Goal: Task Accomplishment & Management: Manage account settings

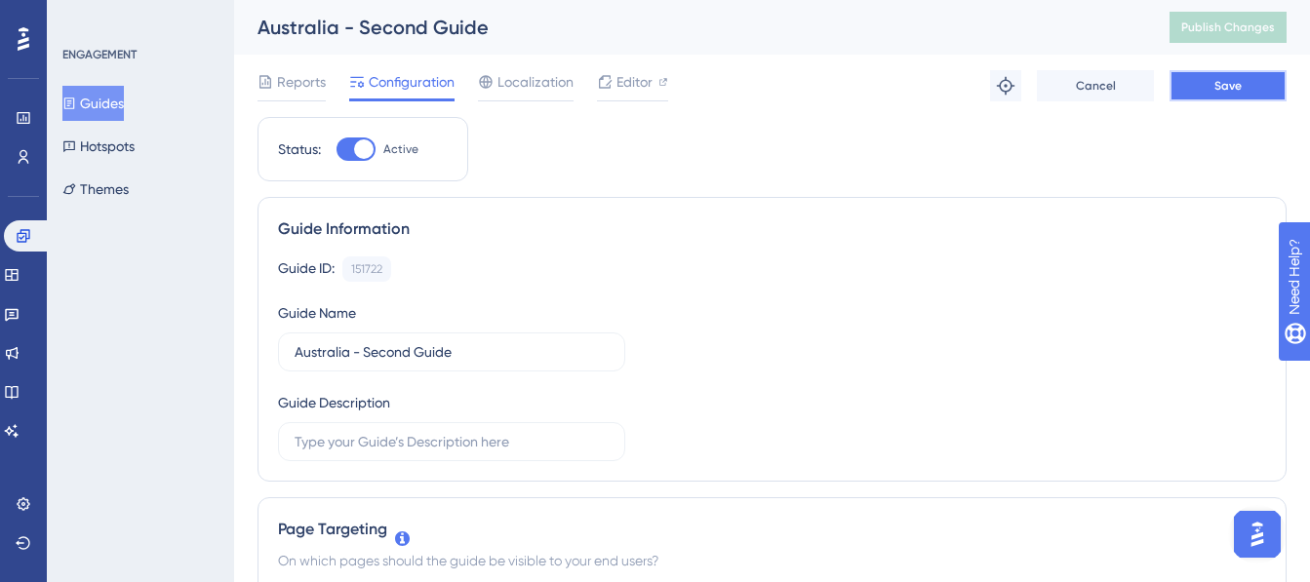
click at [1217, 72] on button "Save" at bounding box center [1227, 85] width 117 height 31
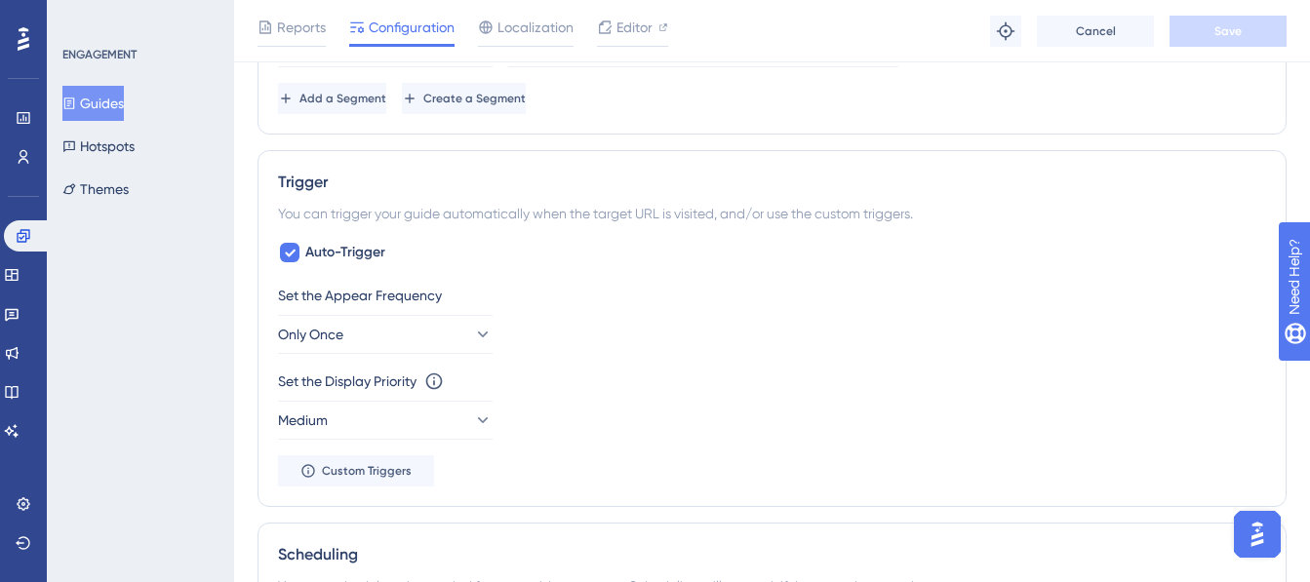
scroll to position [975, 0]
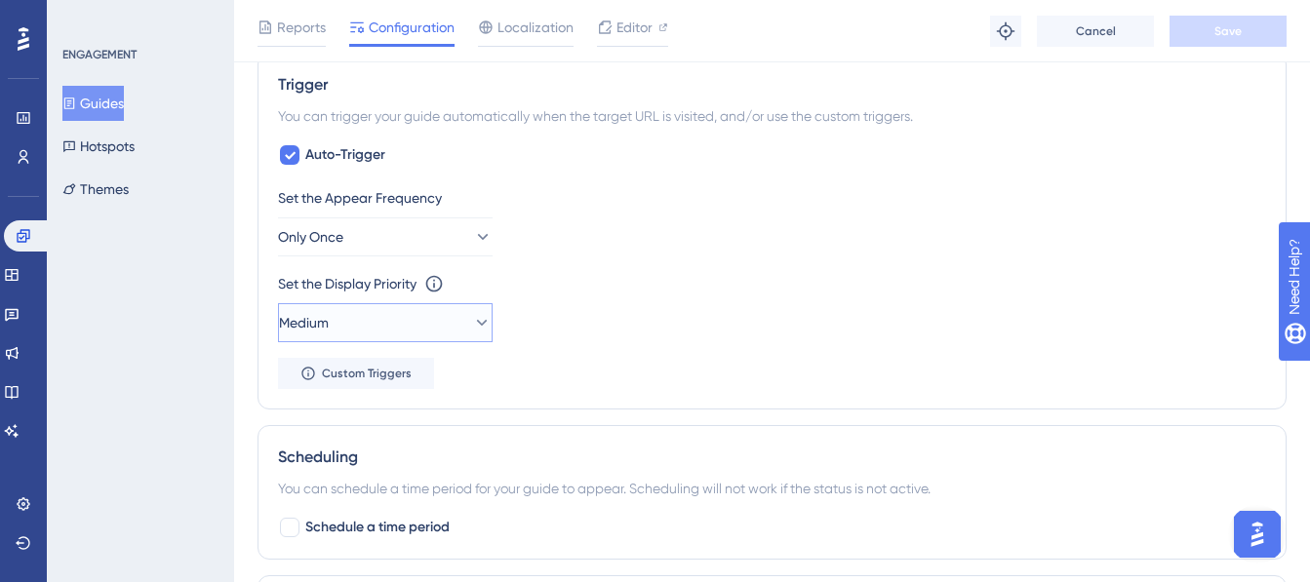
click at [472, 324] on icon at bounding box center [482, 323] width 20 height 20
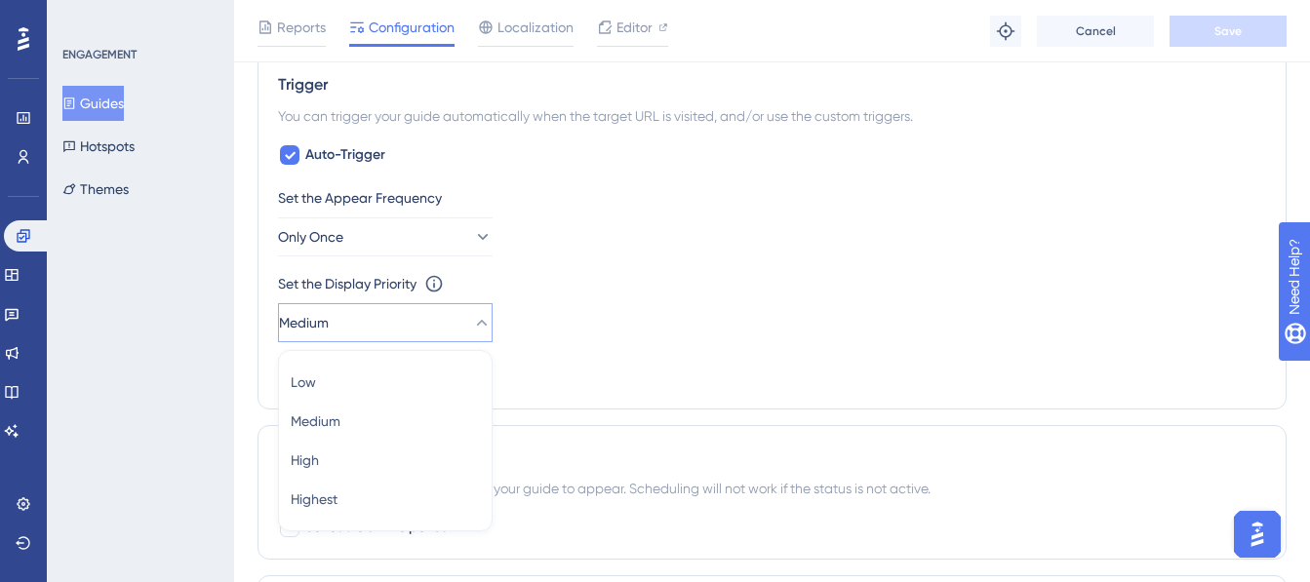
scroll to position [1126, 0]
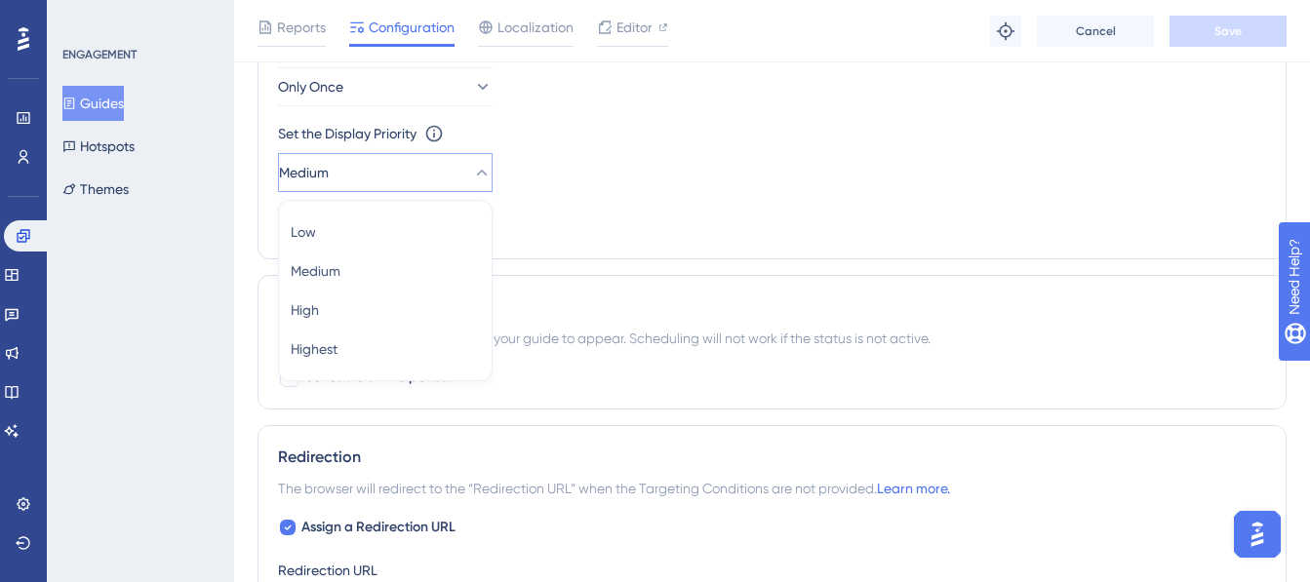
click at [662, 252] on div "Trigger You can trigger your guide automatically when the target URL is visited…" at bounding box center [771, 80] width 1029 height 357
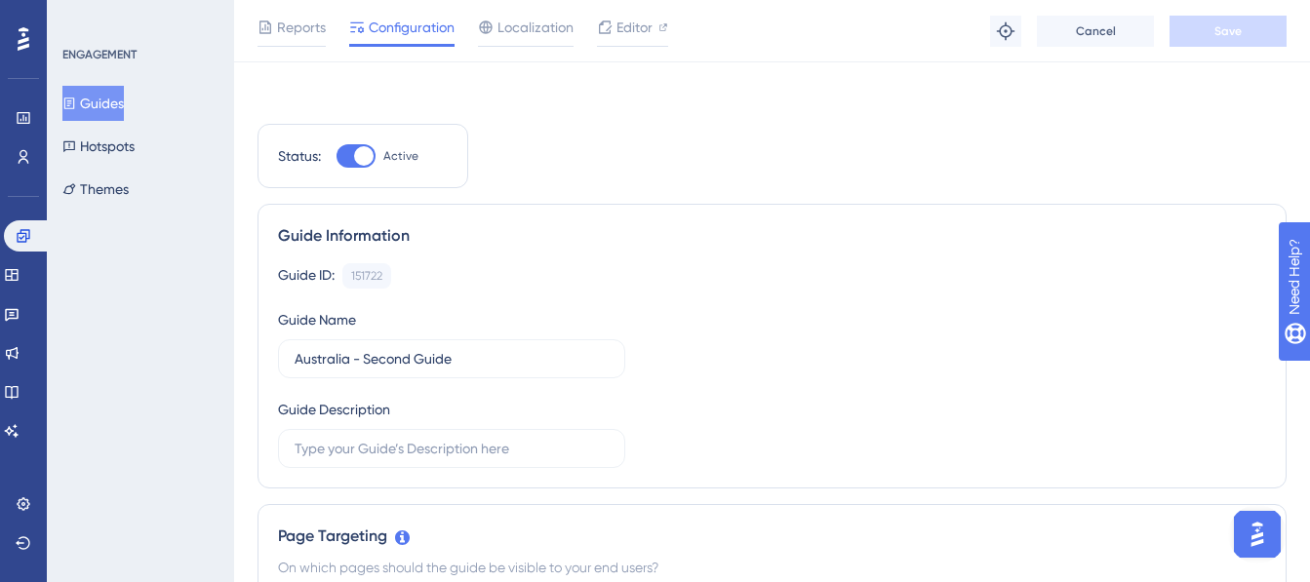
scroll to position [0, 0]
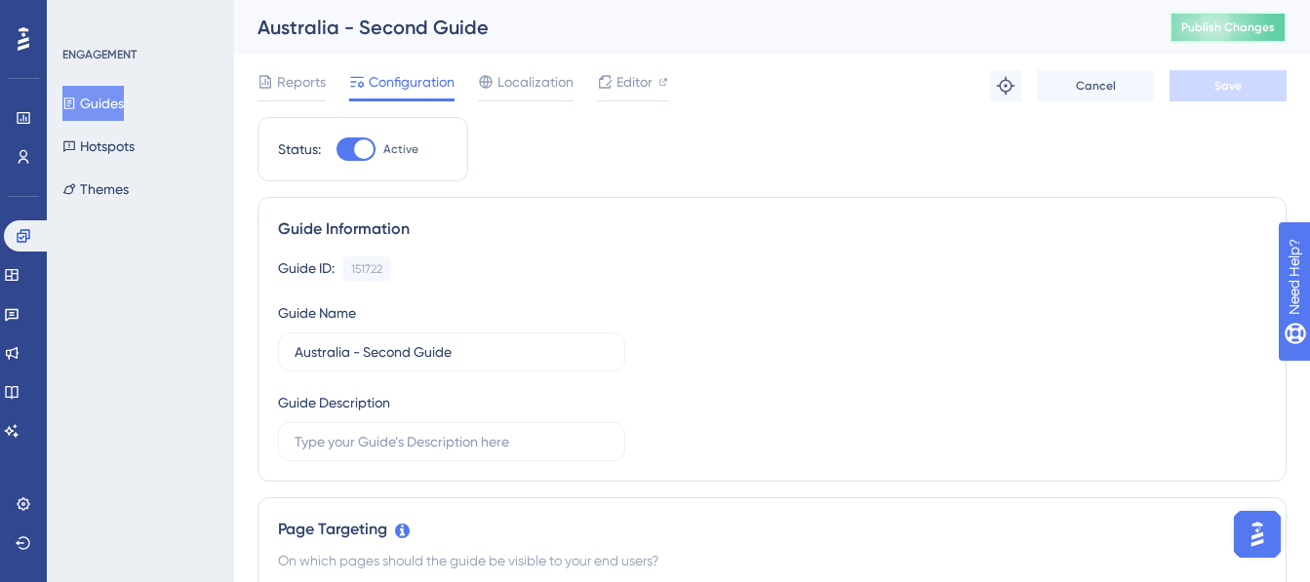
click at [1252, 24] on button "Publish Changes" at bounding box center [1227, 27] width 117 height 31
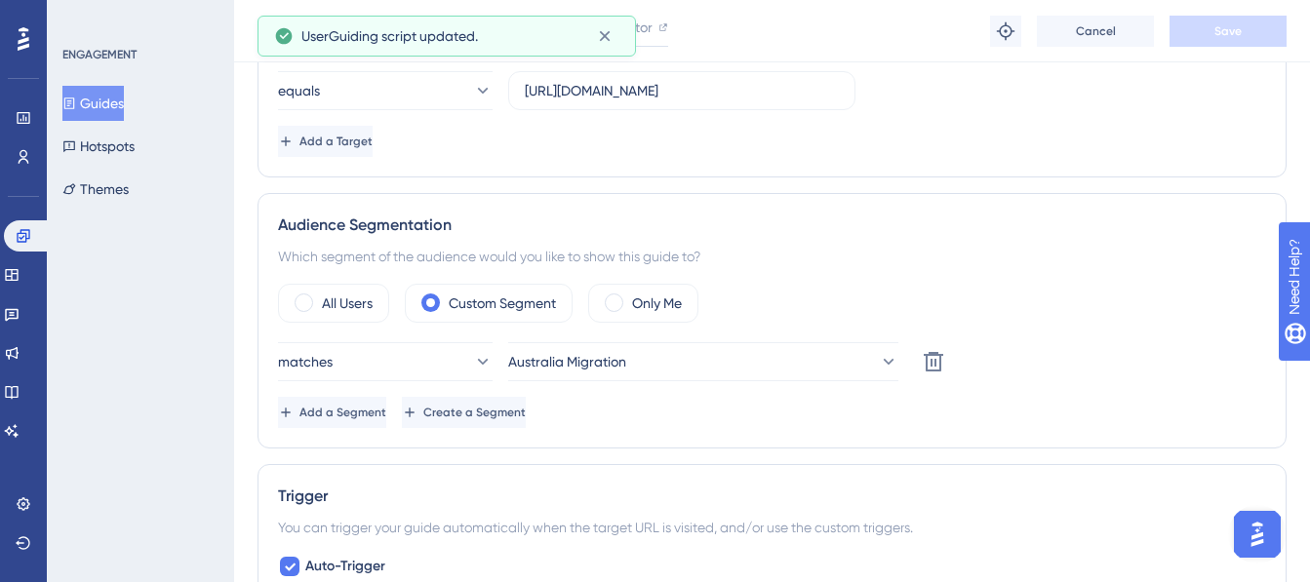
scroll to position [585, 0]
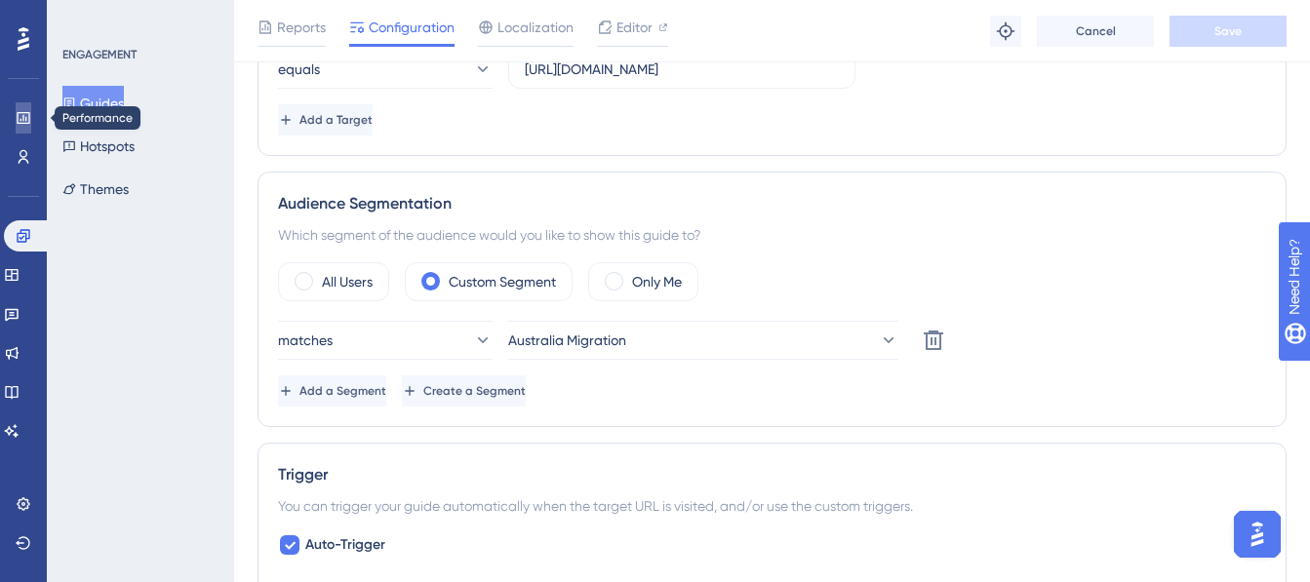
click at [27, 128] on link at bounding box center [24, 117] width 16 height 31
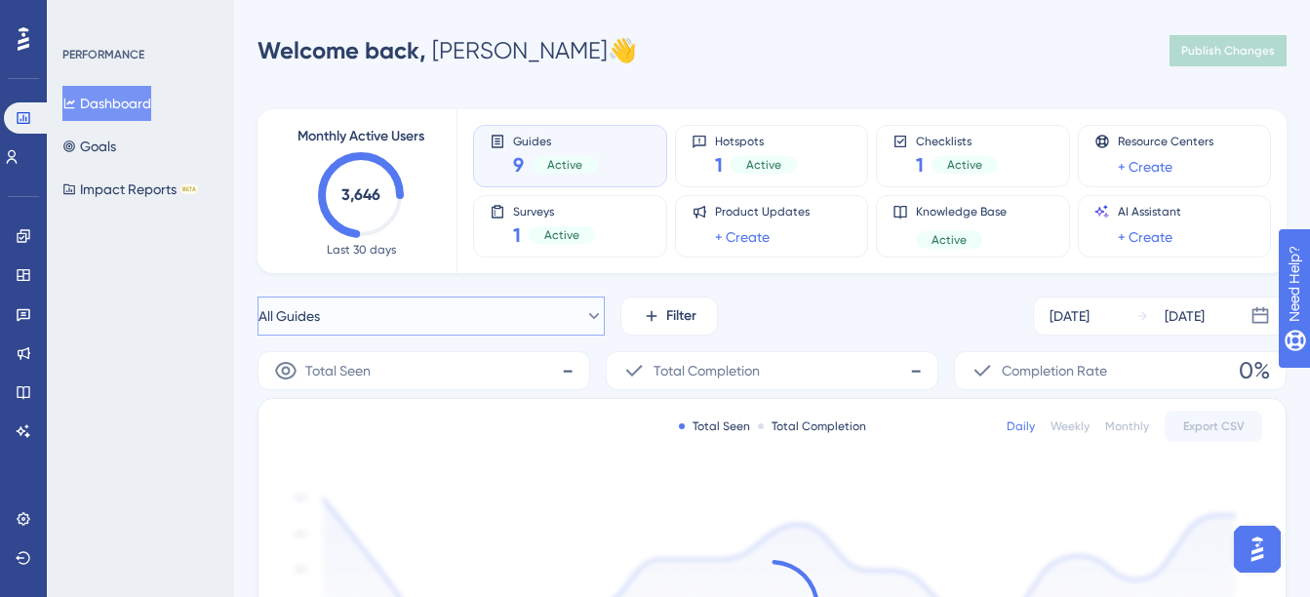
click at [487, 329] on button "All Guides" at bounding box center [430, 315] width 347 height 39
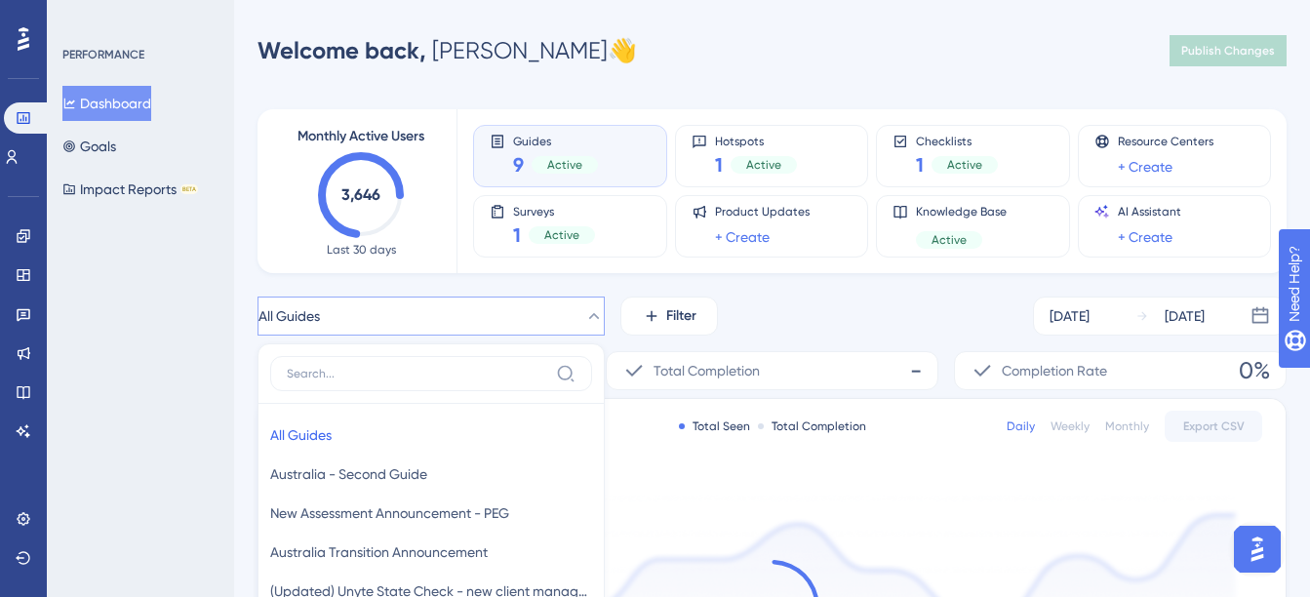
scroll to position [202, 0]
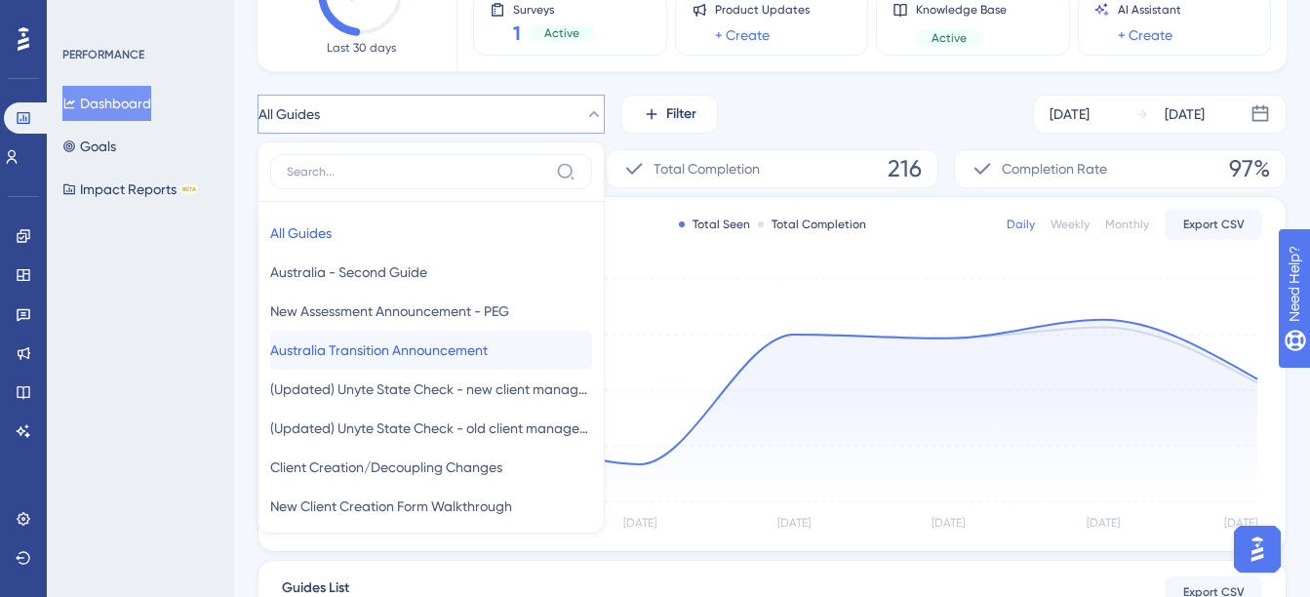
click at [488, 359] on span "Australia Transition Announcement" at bounding box center [378, 349] width 217 height 23
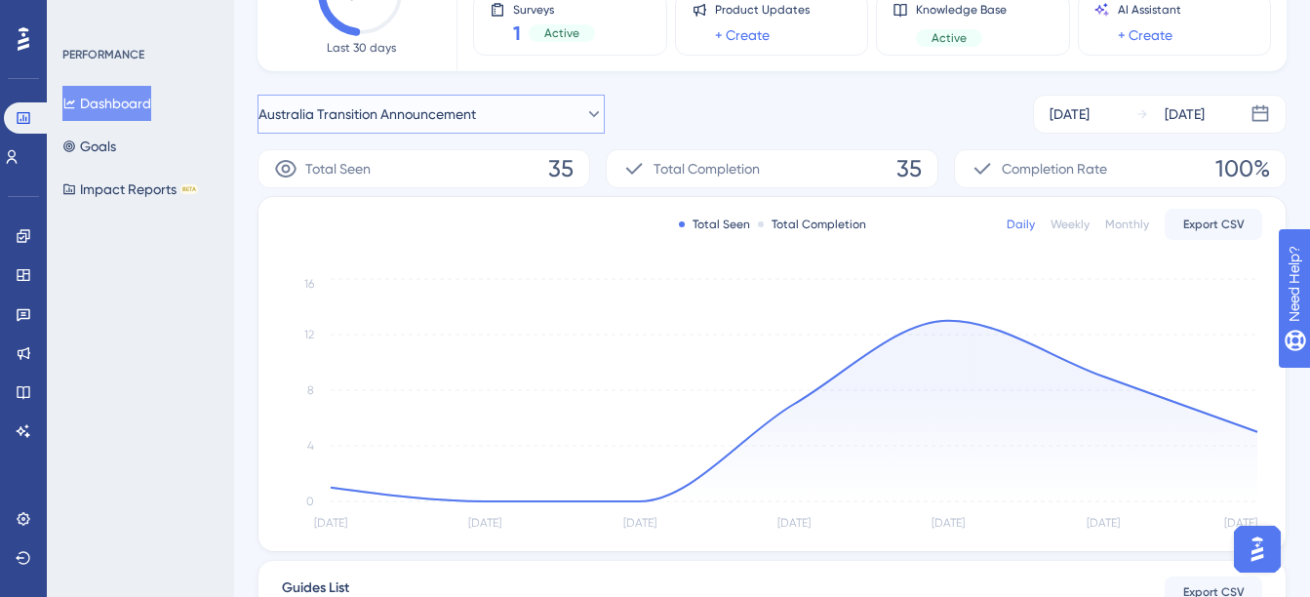
click at [513, 118] on button "Australia Transition Announcement" at bounding box center [430, 114] width 347 height 39
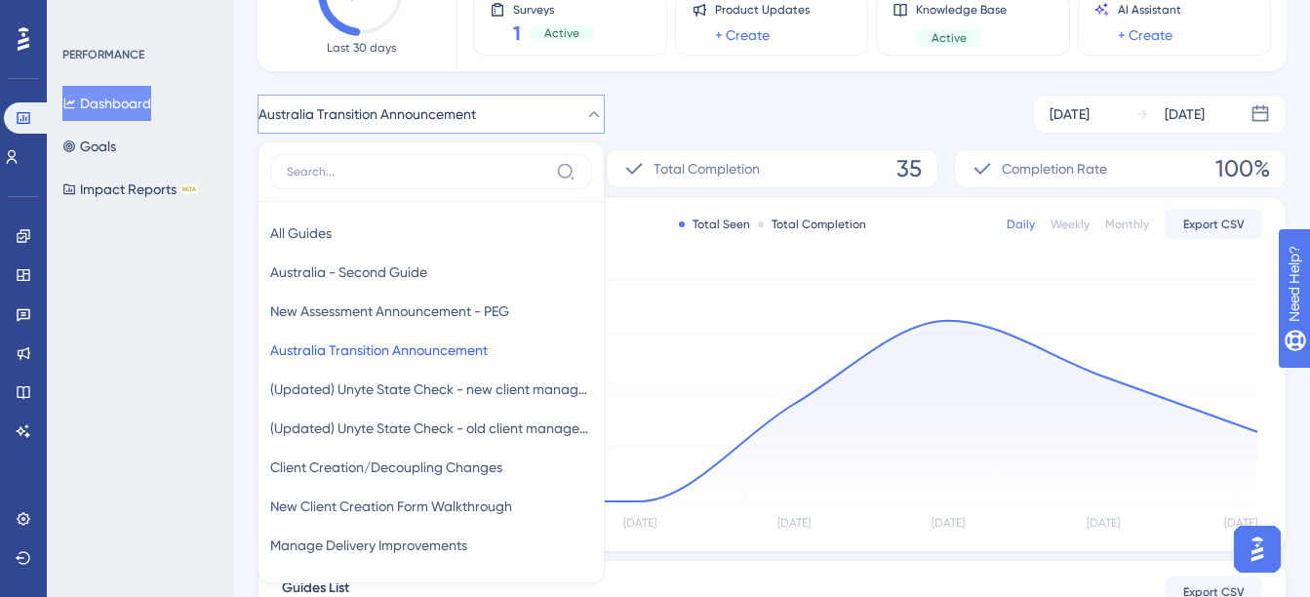
scroll to position [249, 0]
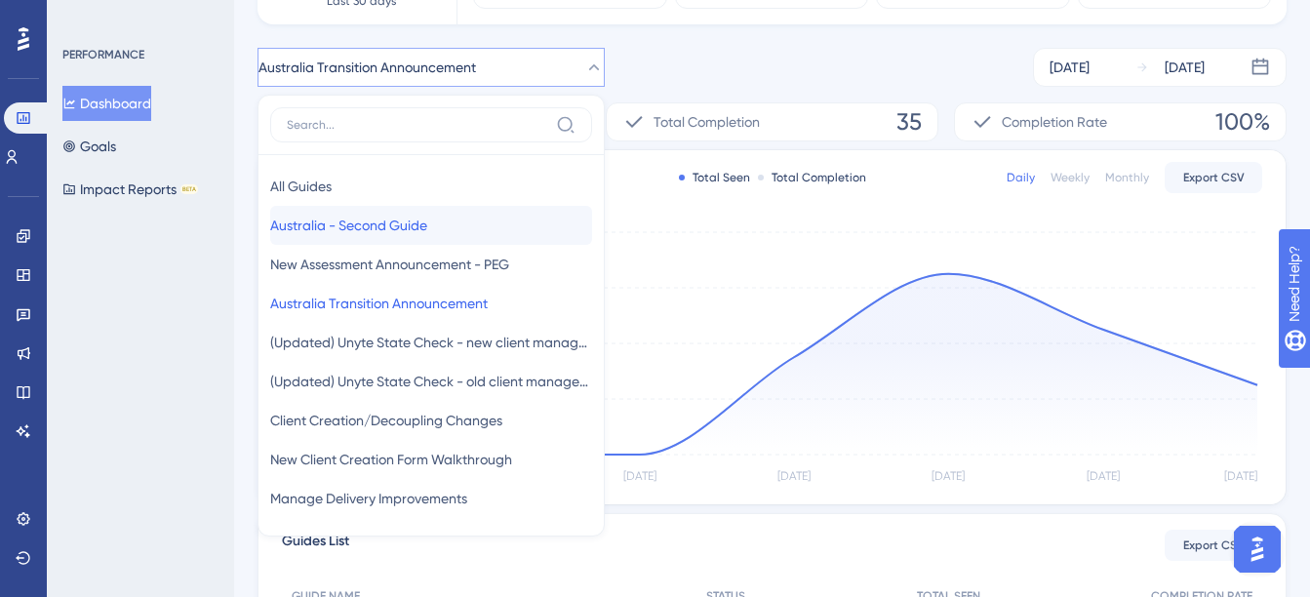
click at [487, 222] on button "Australia - Second Guide Australia - Second Guide" at bounding box center [431, 225] width 322 height 39
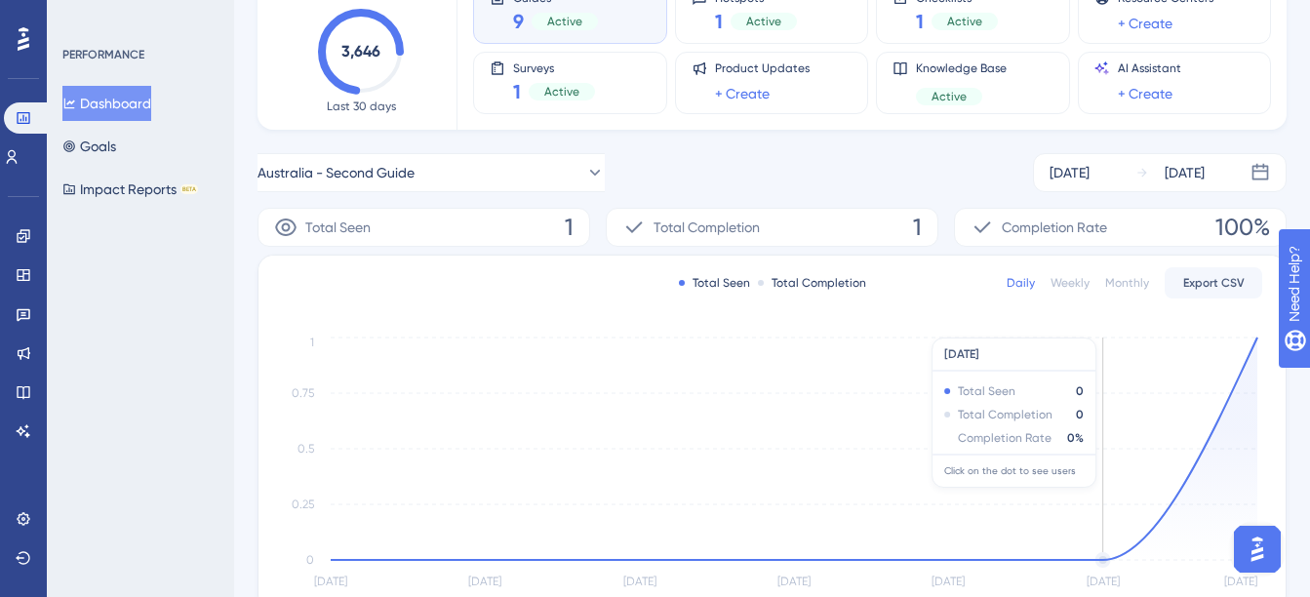
scroll to position [0, 0]
